Goal: Task Accomplishment & Management: Manage account settings

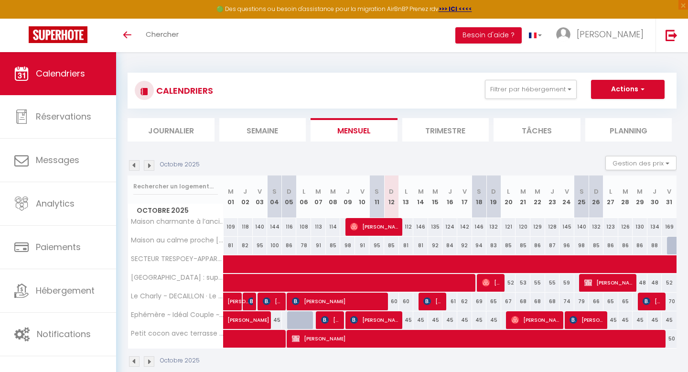
scroll to position [50, 0]
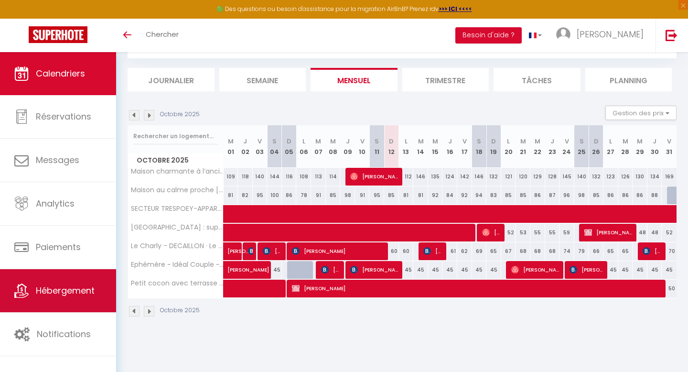
click at [53, 292] on span "Hébergement" at bounding box center [65, 290] width 59 height 12
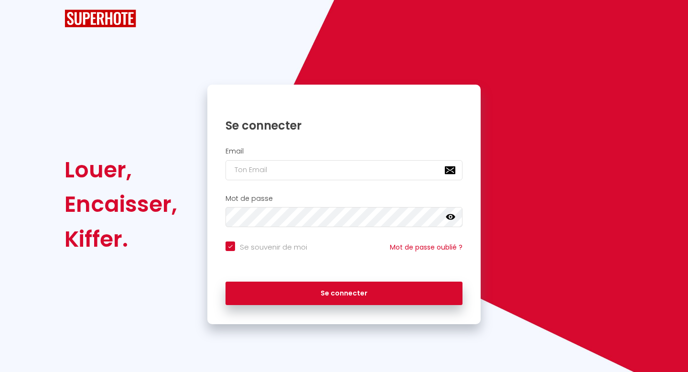
checkbox input "true"
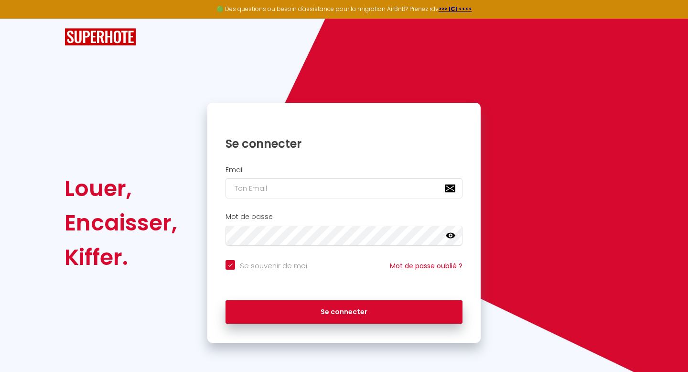
click at [276, 175] on div "Email" at bounding box center [344, 182] width 261 height 33
click at [272, 192] on input "email" at bounding box center [344, 188] width 237 height 20
type input "e"
checkbox input "true"
type input "em"
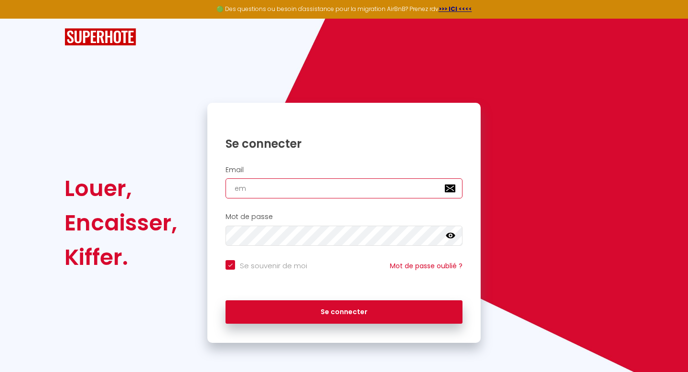
checkbox input "true"
type input "emi"
checkbox input "true"
type input "[PERSON_NAME]"
checkbox input "true"
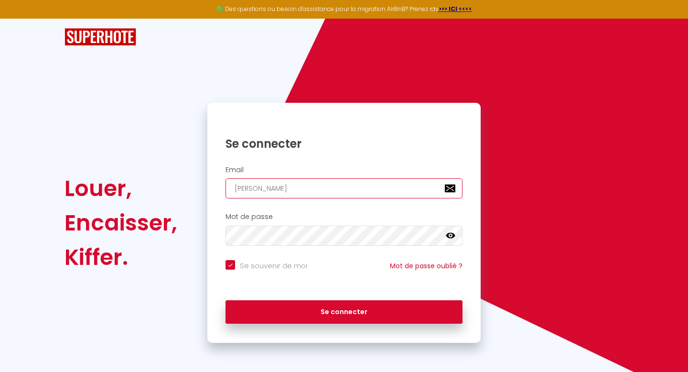
type input "[PERSON_NAME]"
checkbox input "true"
type input "[PERSON_NAME]."
checkbox input "true"
type input "[PERSON_NAME].l"
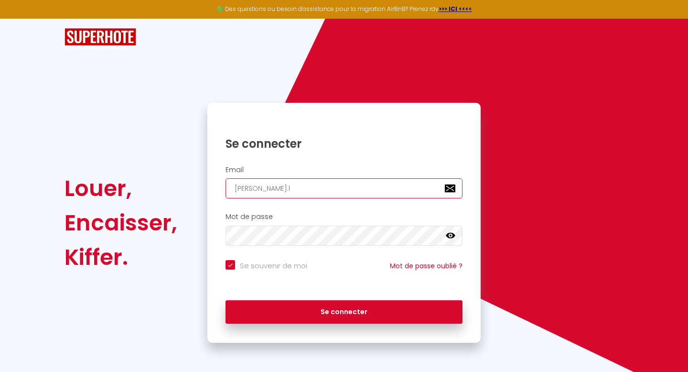
checkbox input "true"
type input "[DOMAIN_NAME]"
checkbox input "true"
type input "[PERSON_NAME].lib"
checkbox input "true"
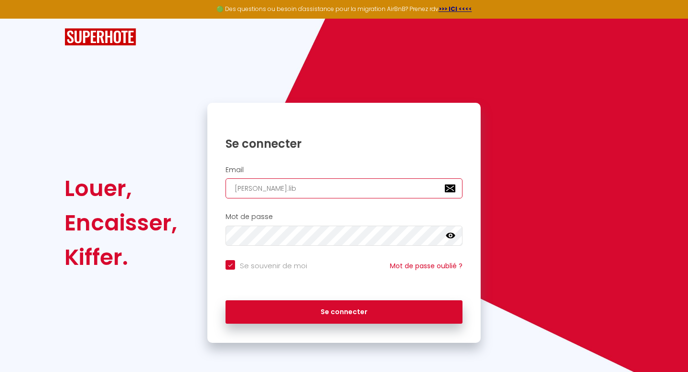
type input "[PERSON_NAME].liba"
checkbox input "true"
type input "[PERSON_NAME].libat"
checkbox input "true"
type input "[PERSON_NAME].libat@"
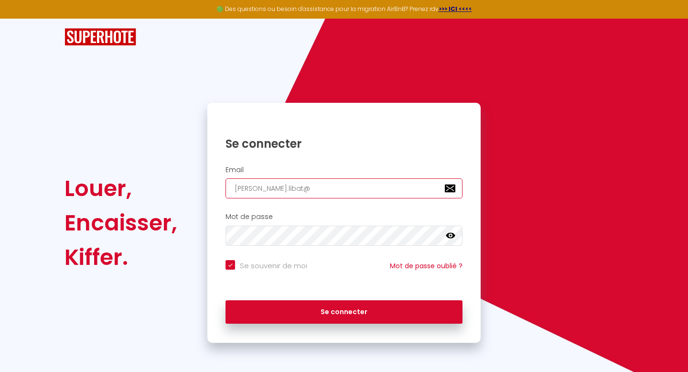
checkbox input "true"
type input "[PERSON_NAME]"
checkbox input "true"
type input "[PERSON_NAME]"
checkbox input "true"
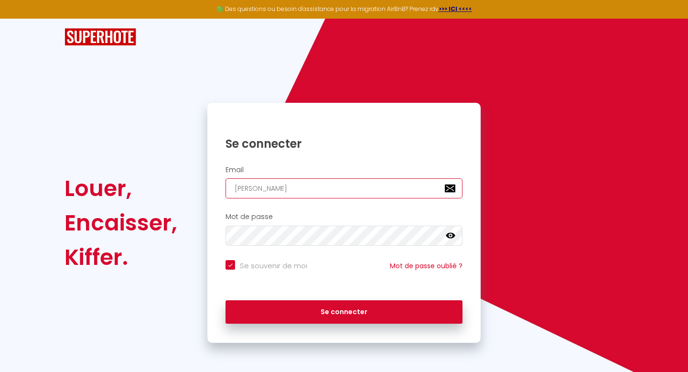
type input "[PERSON_NAME]"
checkbox input "true"
type input "[PERSON_NAME]"
checkbox input "true"
type input "[PERSON_NAME]"
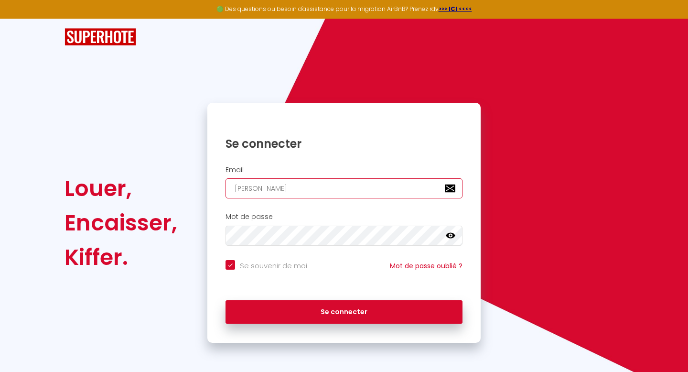
checkbox input "true"
type input "[PERSON_NAME]"
checkbox input "true"
type input "[PERSON_NAME]"
checkbox input "true"
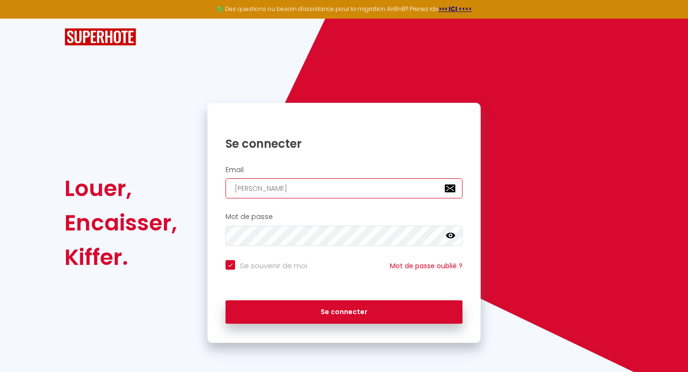
type input "[PERSON_NAME]?"
checkbox input "true"
type input "[PERSON_NAME]"
checkbox input "true"
type input "[PERSON_NAME]."
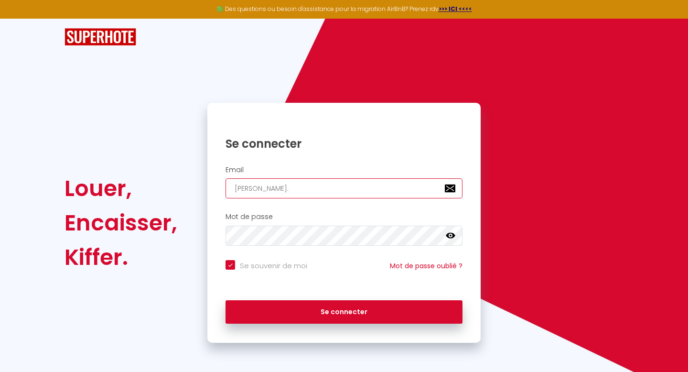
checkbox input "true"
type input "[PERSON_NAME]"
checkbox input "true"
type input "[PERSON_NAME][EMAIL_ADDRESS][DOMAIN_NAME]"
checkbox input "true"
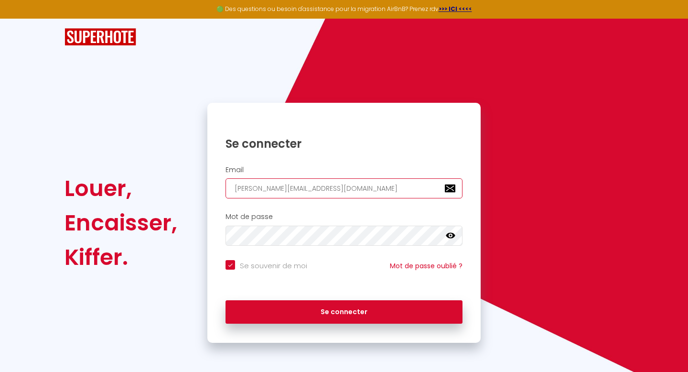
type input "[PERSON_NAME][EMAIL_ADDRESS][DOMAIN_NAME]"
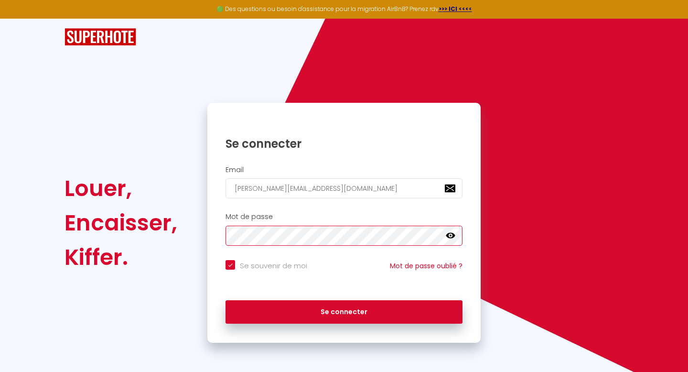
click at [226, 300] on button "Se connecter" at bounding box center [344, 312] width 237 height 24
click at [450, 236] on icon at bounding box center [451, 236] width 10 height 6
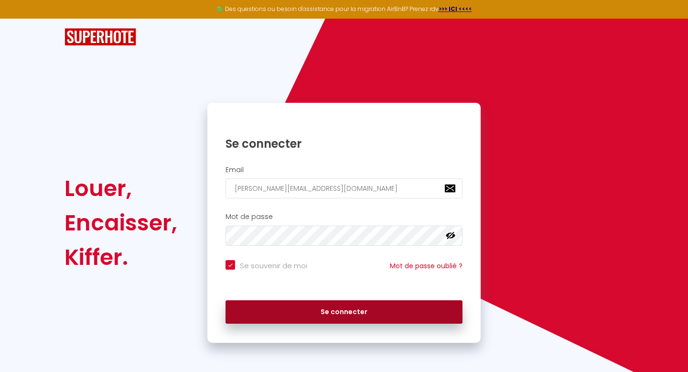
click at [347, 318] on button "Se connecter" at bounding box center [344, 312] width 237 height 24
checkbox input "true"
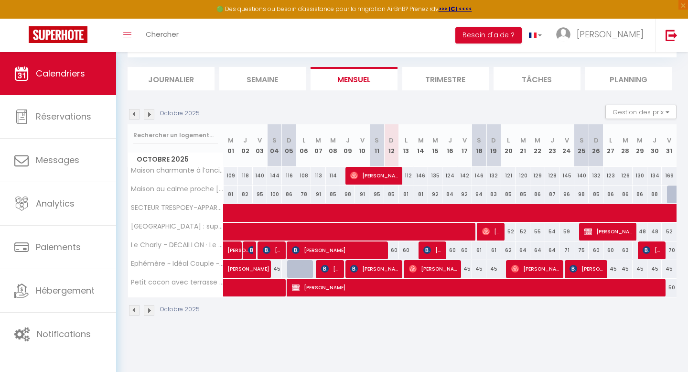
scroll to position [52, 0]
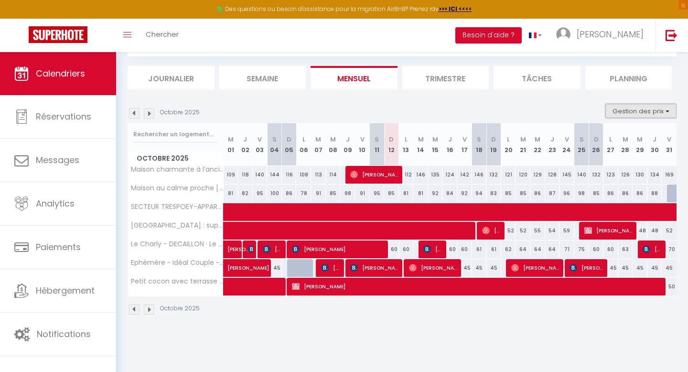
click at [649, 111] on button "Gestion des prix" at bounding box center [641, 111] width 71 height 14
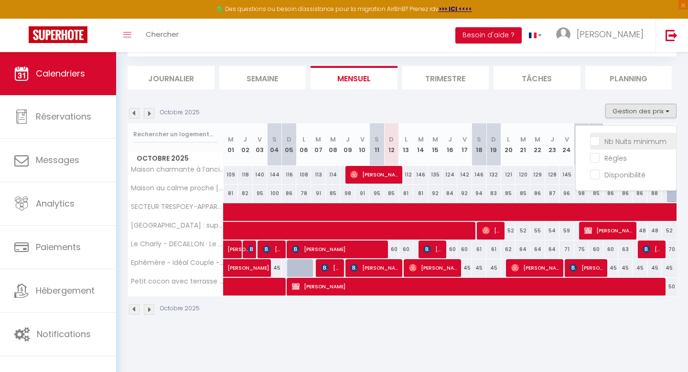
click at [634, 140] on input "Nb Nuits minimum" at bounding box center [633, 141] width 86 height 10
checkbox input "true"
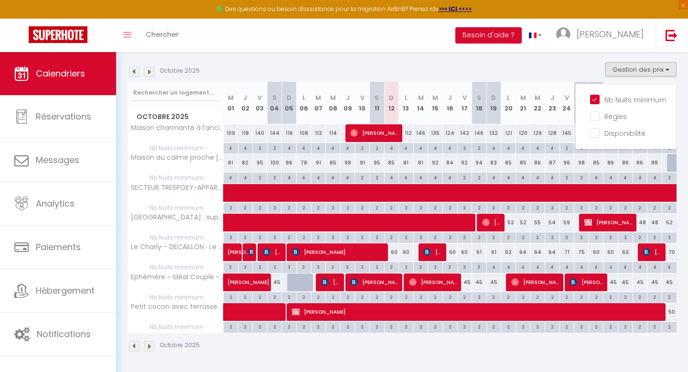
scroll to position [95, 0]
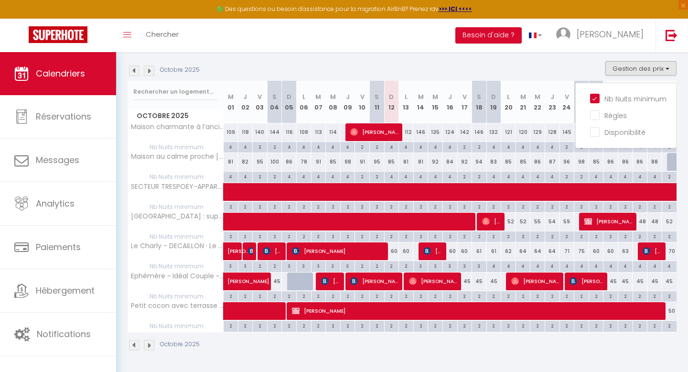
click at [392, 269] on div "2" at bounding box center [392, 265] width 14 height 9
type input "2"
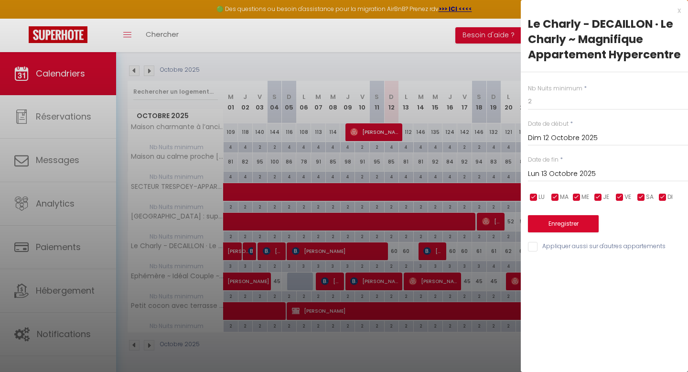
click at [564, 169] on input "Lun 13 Octobre 2025" at bounding box center [608, 174] width 160 height 12
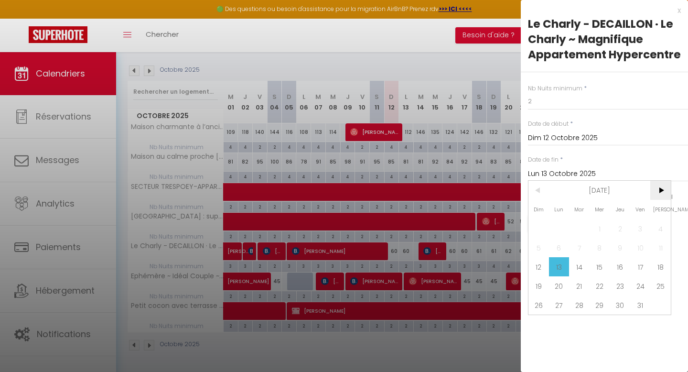
click at [661, 191] on span ">" at bounding box center [661, 190] width 21 height 19
click at [542, 189] on span "<" at bounding box center [539, 190] width 21 height 19
click at [604, 305] on span "31" at bounding box center [600, 304] width 21 height 19
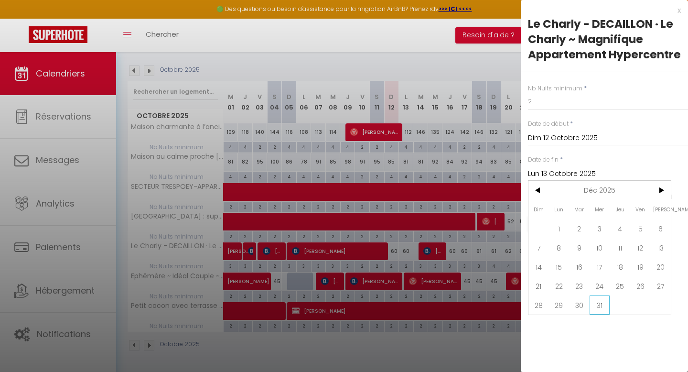
type input "Mer 31 Décembre 2025"
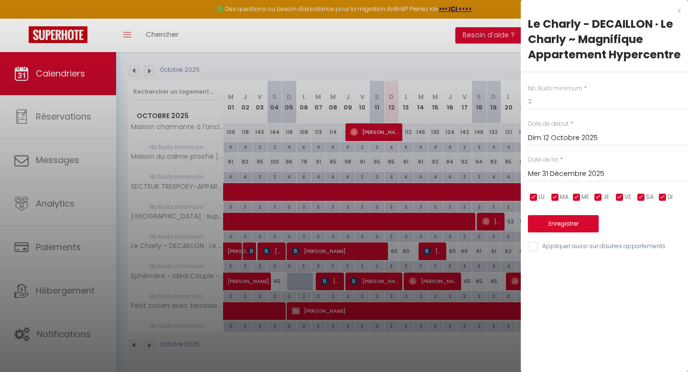
click at [567, 233] on div "Nb Nuits minimum * 2 Date de début * [DATE] < [DATE] > Dim Lun Mar Mer Jeu Ven …" at bounding box center [604, 162] width 167 height 181
click at [562, 222] on button "Enregistrer" at bounding box center [563, 223] width 71 height 17
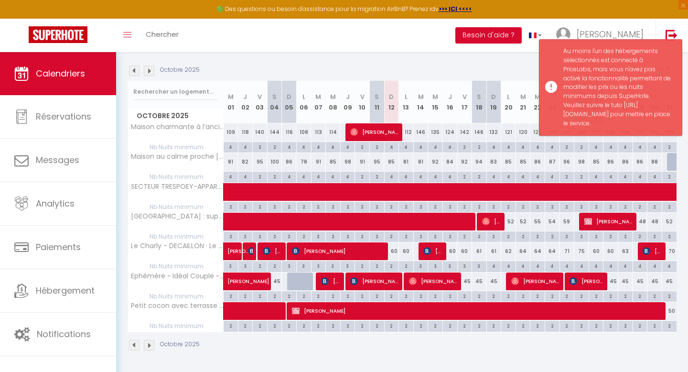
click at [575, 369] on div "CALENDRIERS Filtrer par hébergement Tous SECTEUR TRESPOEY-APPARTEMENT T1bis STA…" at bounding box center [402, 164] width 572 height 414
